Goal: Information Seeking & Learning: Find specific page/section

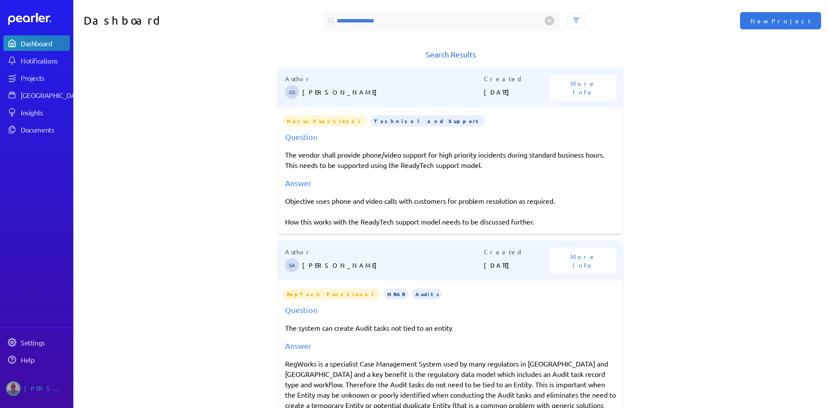
click at [362, 23] on input "**********" at bounding box center [441, 20] width 237 height 21
drag, startPoint x: 409, startPoint y: 22, endPoint x: 251, endPoint y: 17, distance: 158.0
click at [251, 17] on div "**********" at bounding box center [450, 20] width 755 height 41
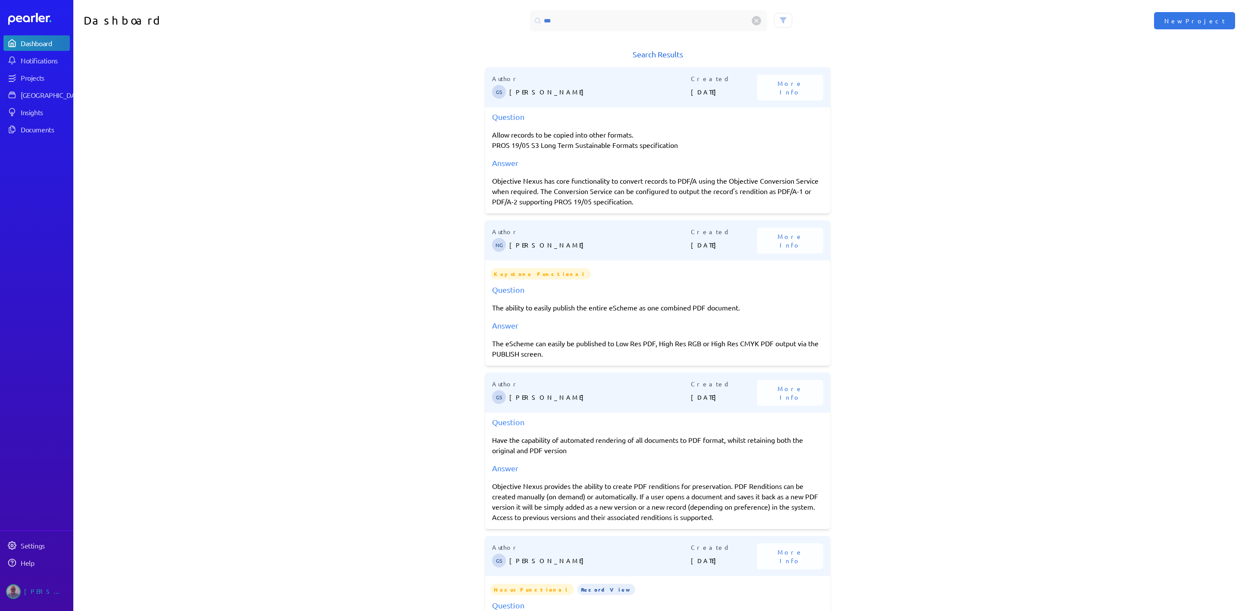
type input "***"
drag, startPoint x: 826, startPoint y: 336, endPoint x: 773, endPoint y: 19, distance: 320.6
click at [774, 19] on button at bounding box center [783, 20] width 18 height 15
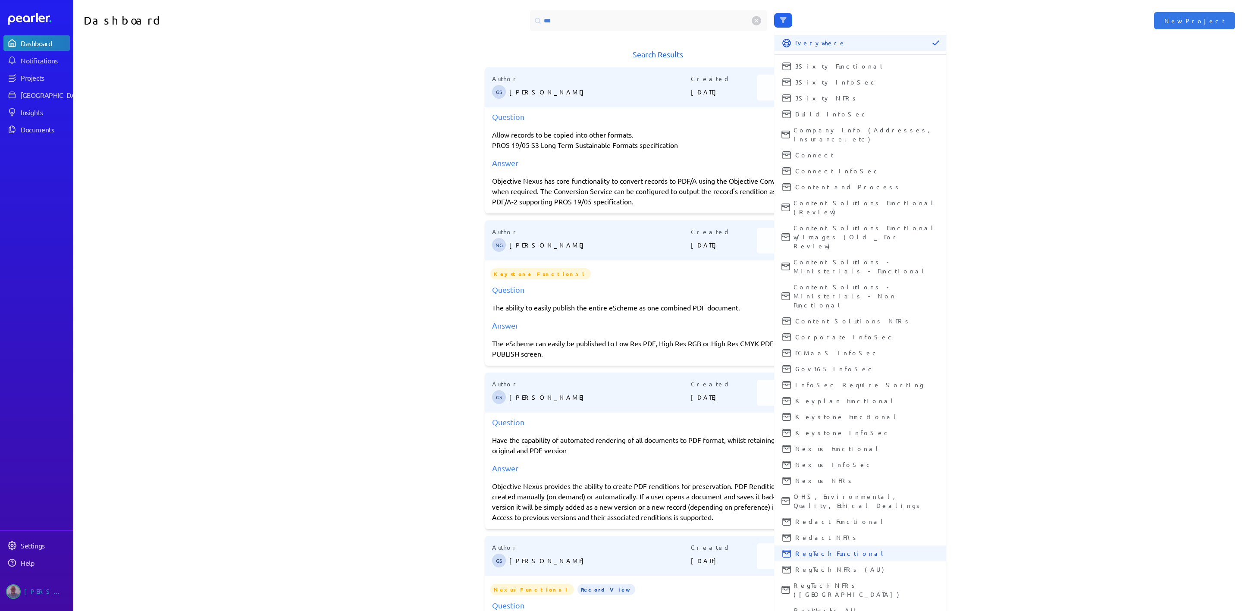
click at [815, 407] on span "RegTech Functional" at bounding box center [868, 553] width 144 height 9
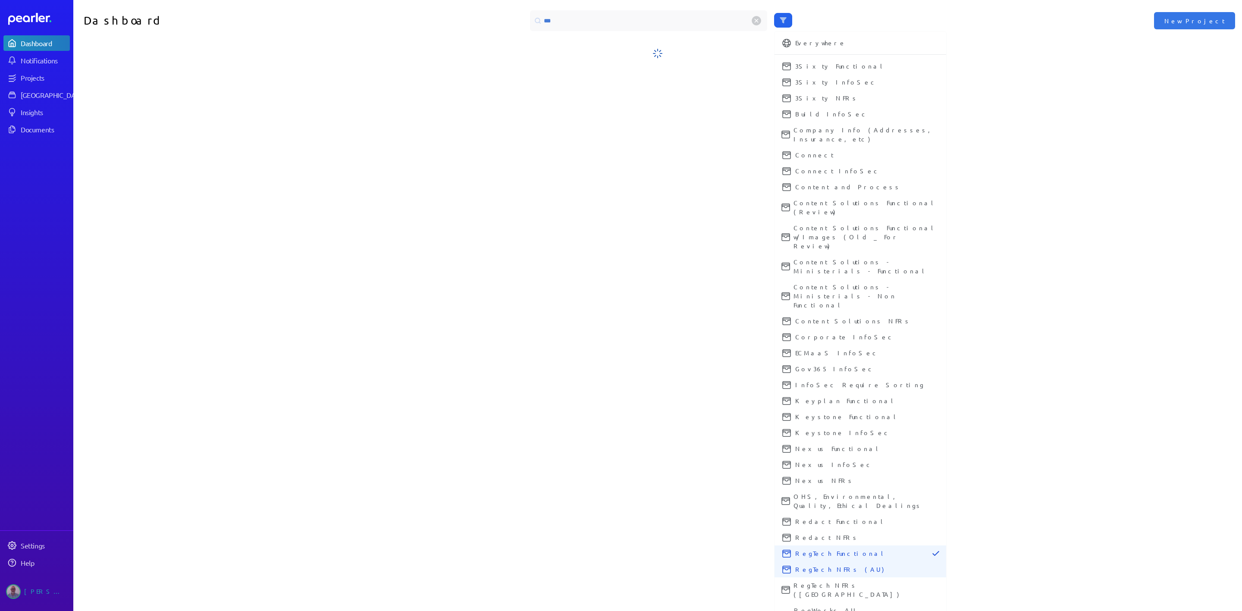
click at [813, 407] on span "RegTech NFRs (AU)" at bounding box center [868, 569] width 144 height 9
click at [812, 407] on span "RegTech NFRs ([GEOGRAPHIC_DATA])" at bounding box center [867, 590] width 146 height 18
click at [813, 407] on span "RegWorks AU [GEOGRAPHIC_DATA]" at bounding box center [866, 615] width 145 height 18
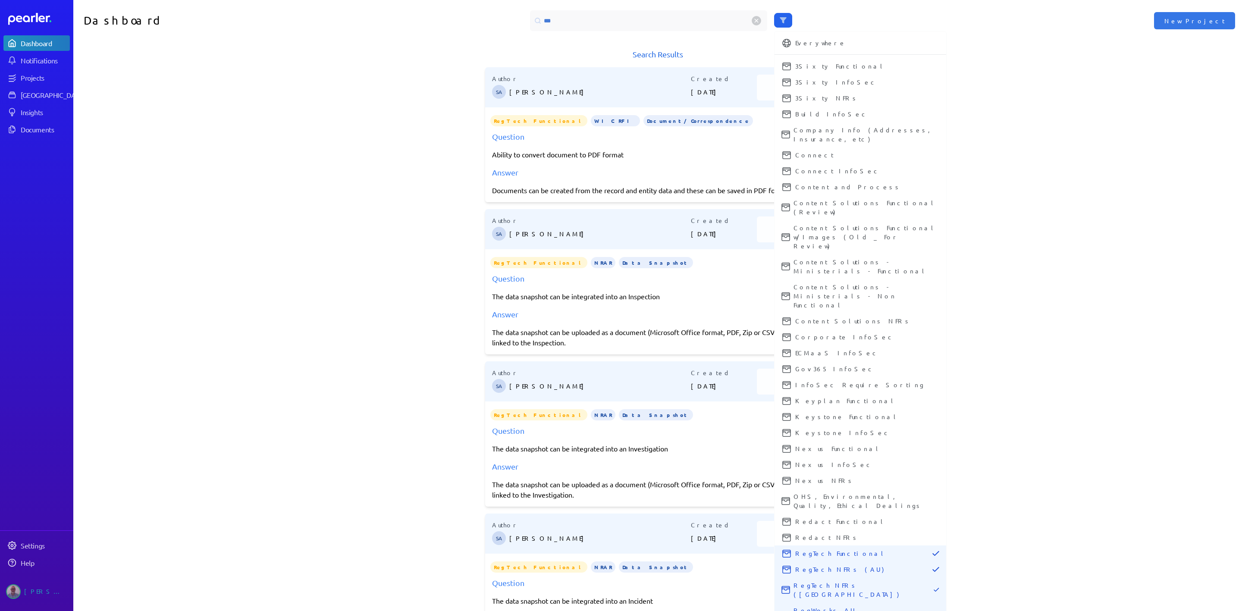
click at [828, 317] on div "Search Results Author SA [PERSON_NAME] Created [DATE] More Info RegTech Functio…" at bounding box center [657, 333] width 1169 height 570
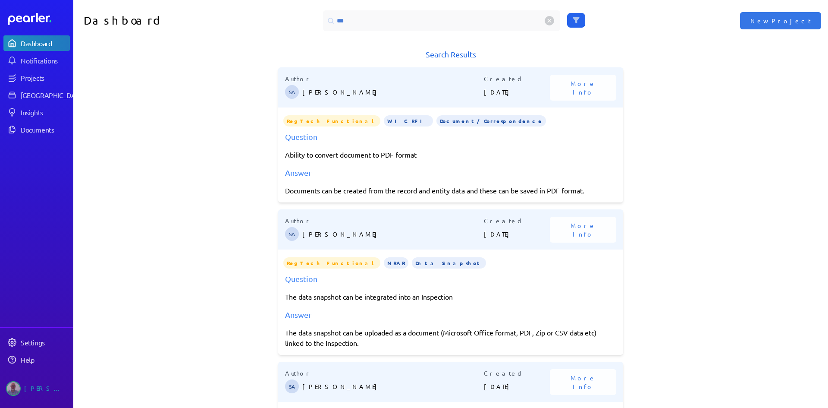
drag, startPoint x: 1225, startPoint y: 0, endPoint x: 657, endPoint y: 169, distance: 592.0
click at [657, 169] on div "Search Results Author SA [PERSON_NAME] Created [DATE] More Info RegTech Functio…" at bounding box center [450, 231] width 755 height 366
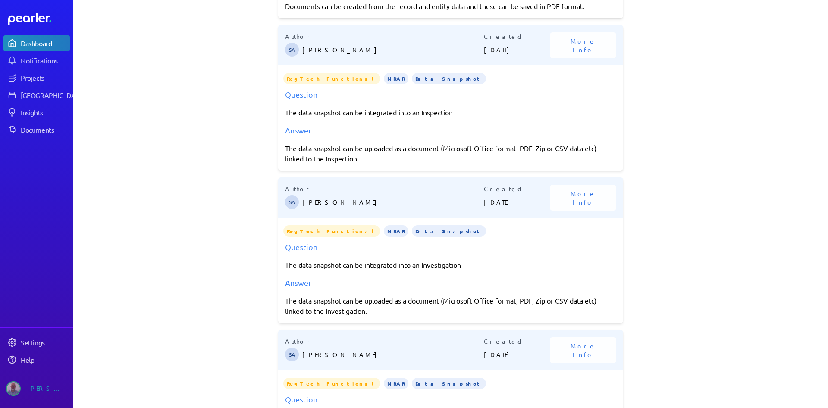
scroll to position [170, 0]
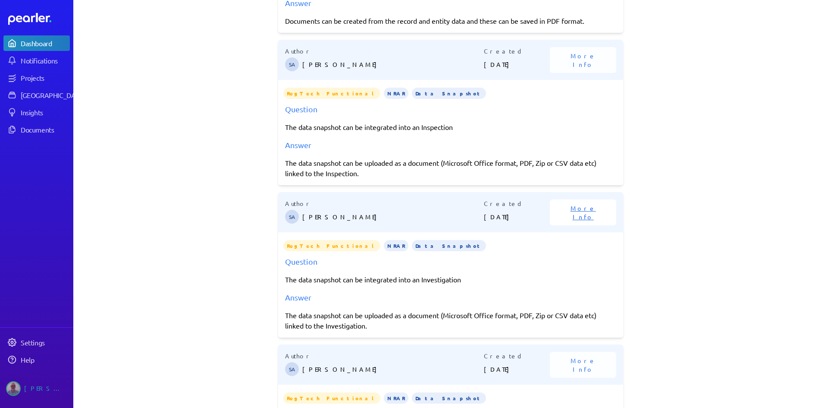
click at [575, 209] on span "More Info" at bounding box center [583, 212] width 46 height 17
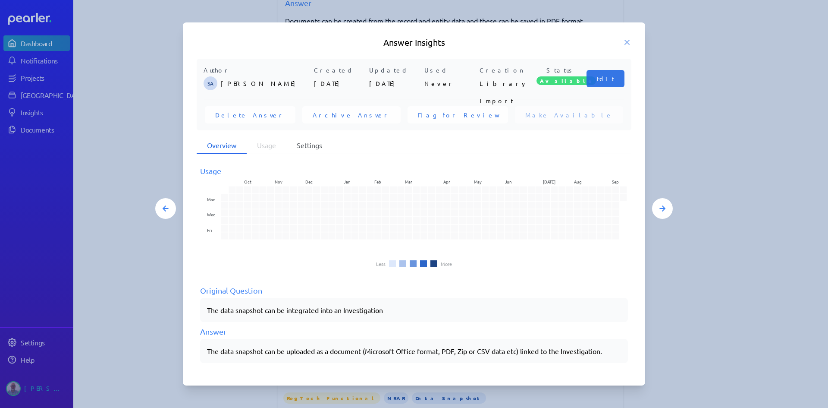
click at [303, 145] on li "Settings" at bounding box center [309, 145] width 46 height 16
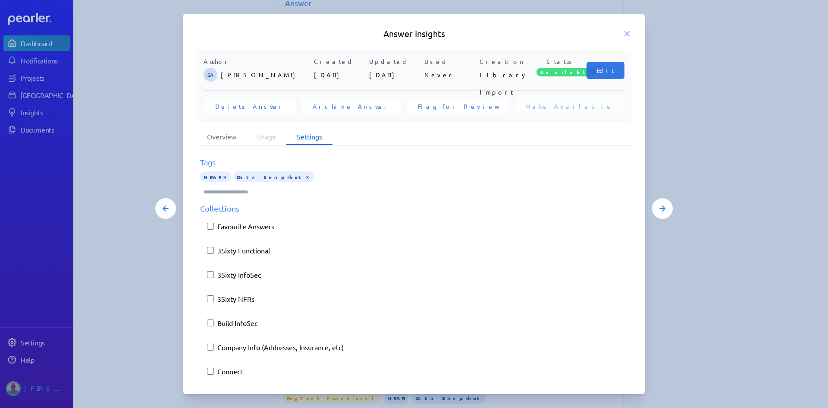
click at [213, 158] on div "Tags" at bounding box center [414, 162] width 428 height 12
click at [630, 35] on icon at bounding box center [627, 33] width 9 height 9
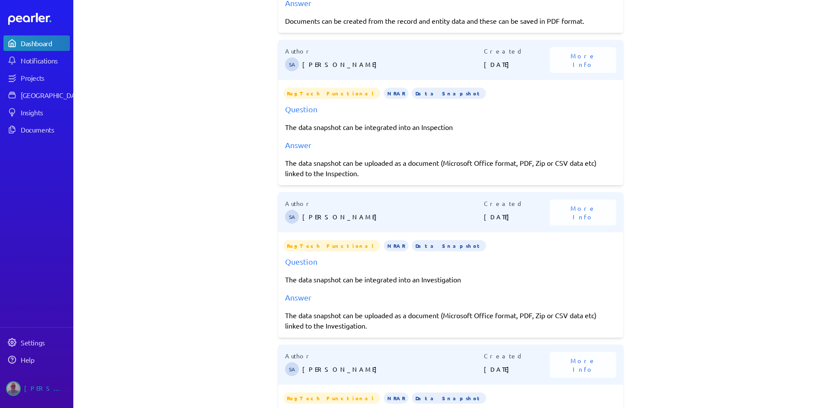
scroll to position [0, 0]
